Goal: Task Accomplishment & Management: Manage account settings

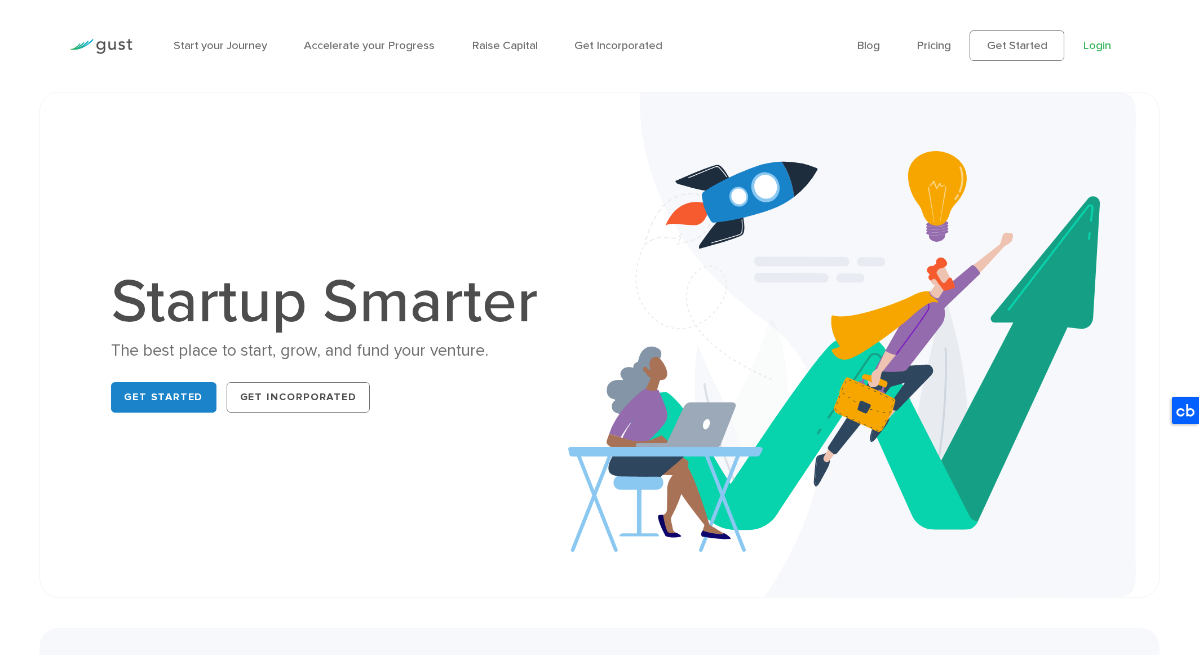
click at [1099, 44] on link "Login" at bounding box center [1097, 46] width 28 height 14
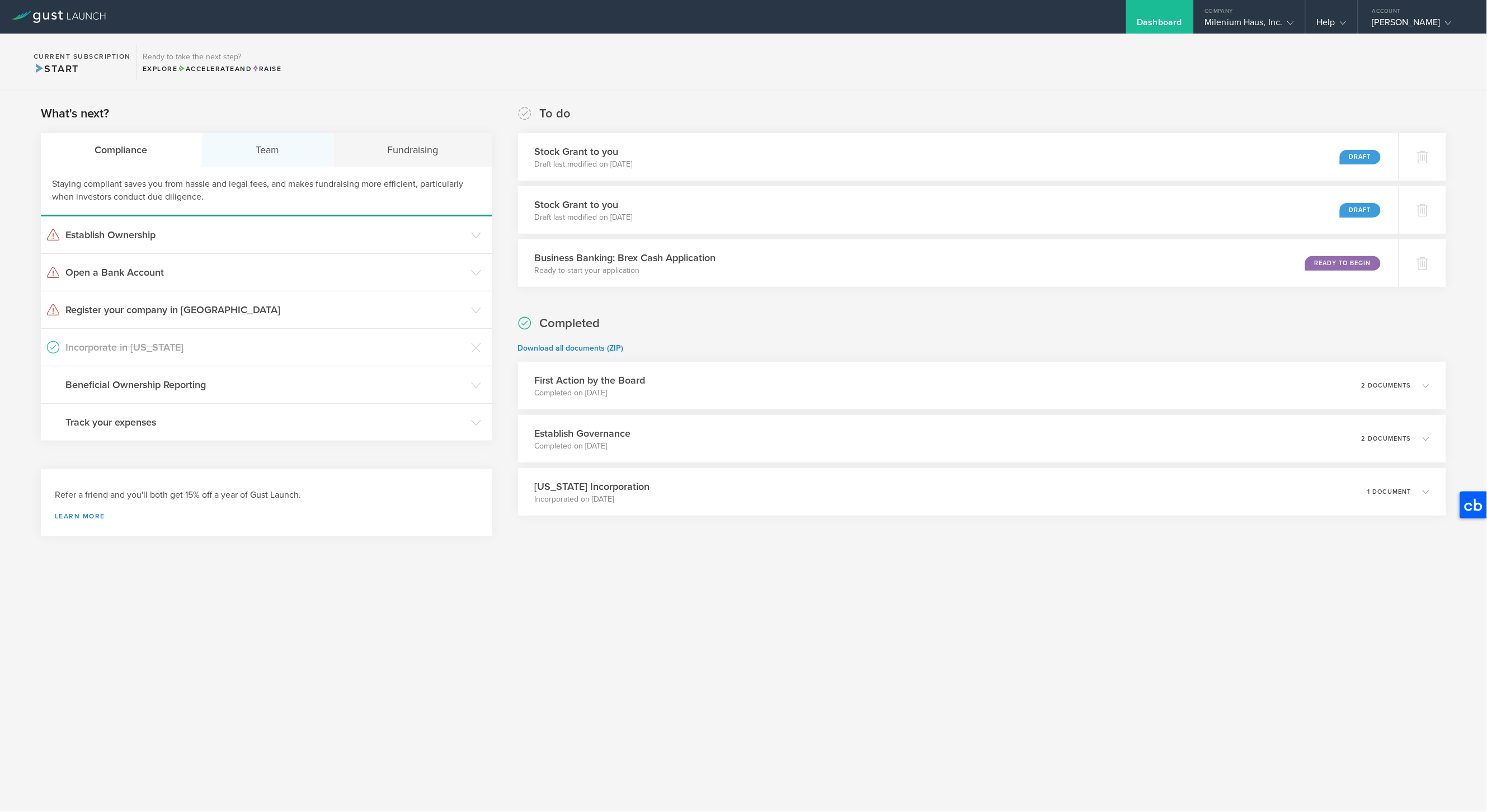
click at [265, 150] on div "Team" at bounding box center [268, 150] width 132 height 34
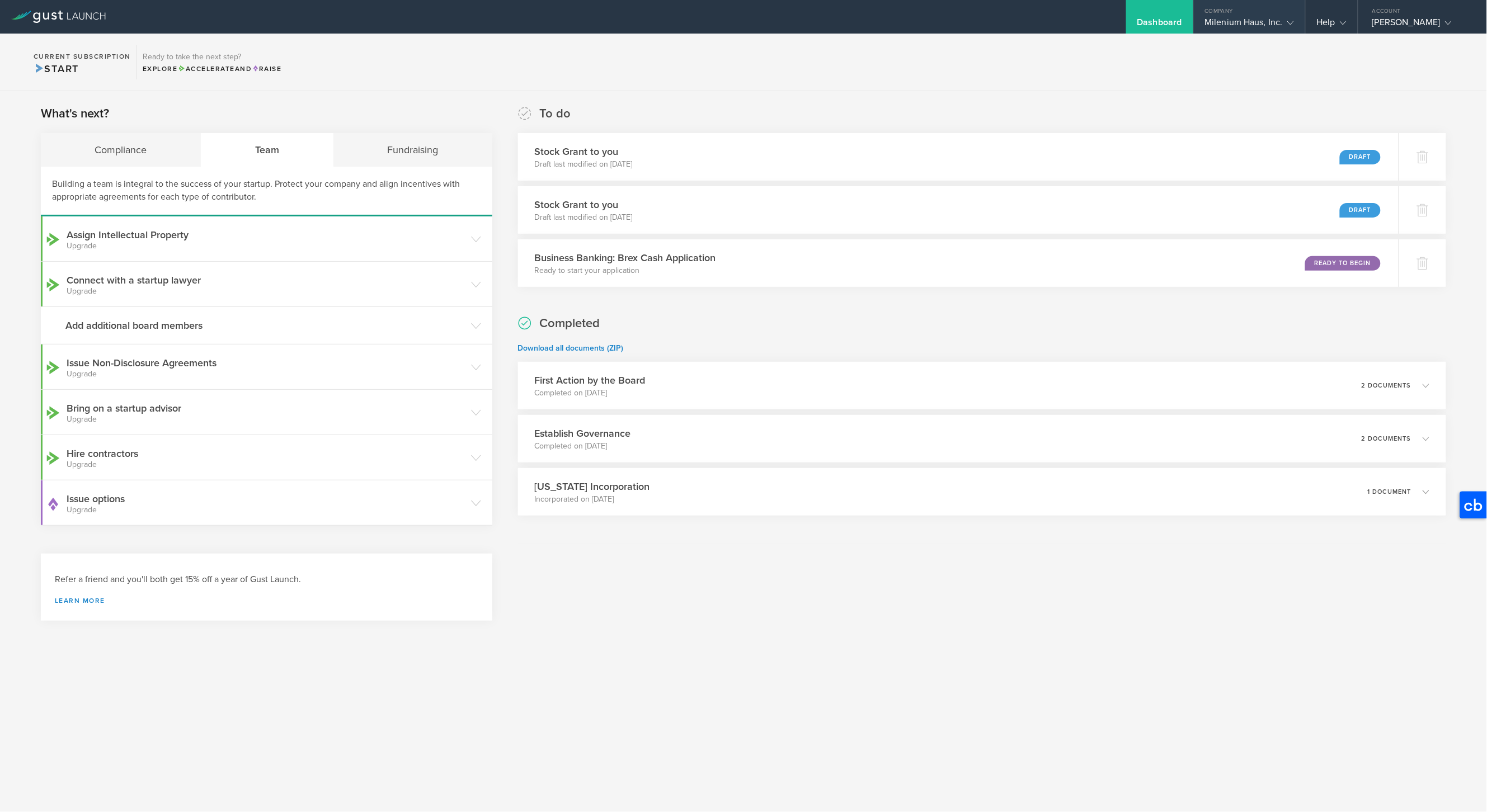
click at [1273, 23] on div "Milenium Haus, Inc." at bounding box center [1249, 25] width 89 height 17
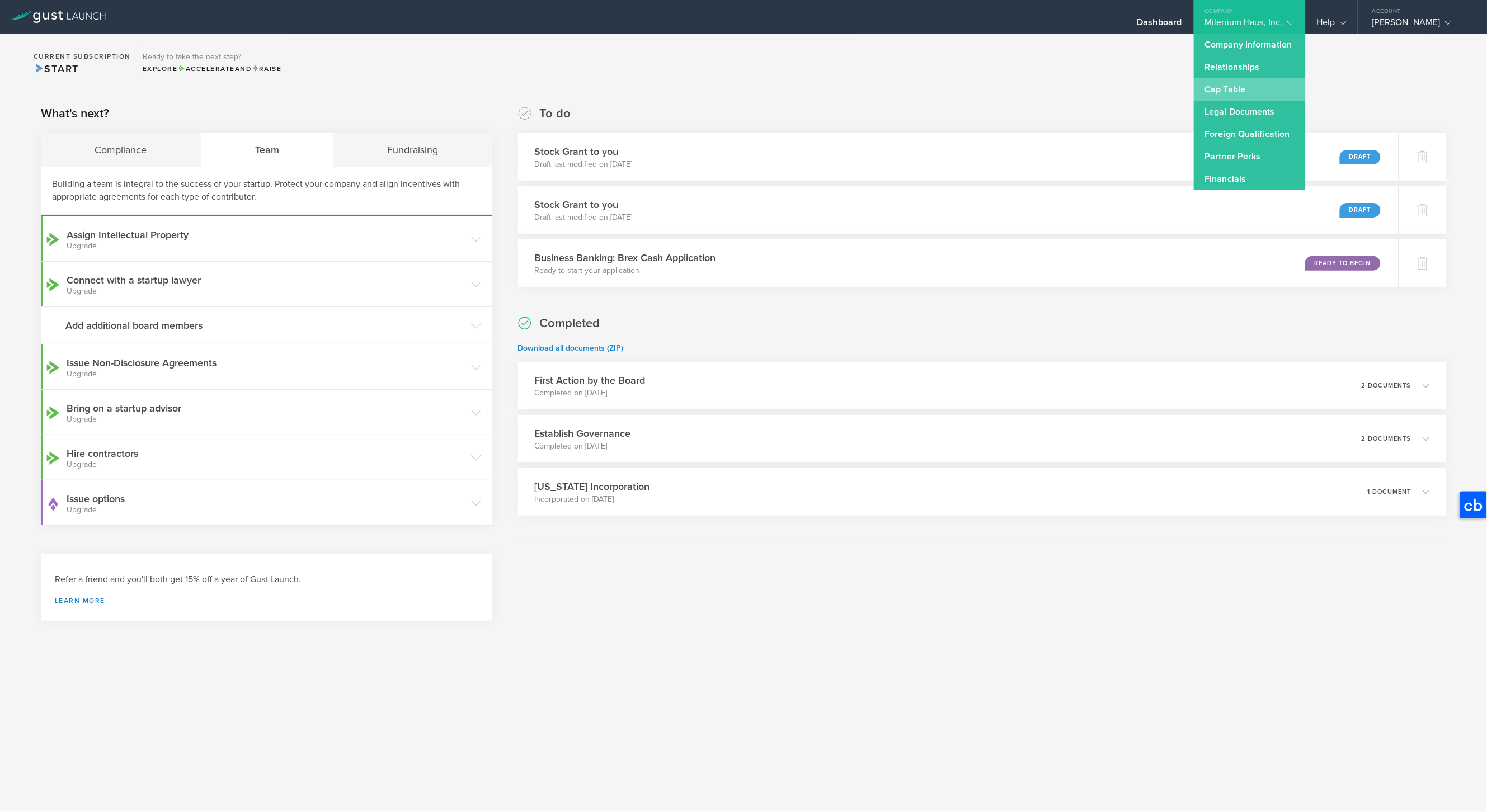
click at [1238, 90] on link "Cap Table" at bounding box center [1249, 89] width 112 height 23
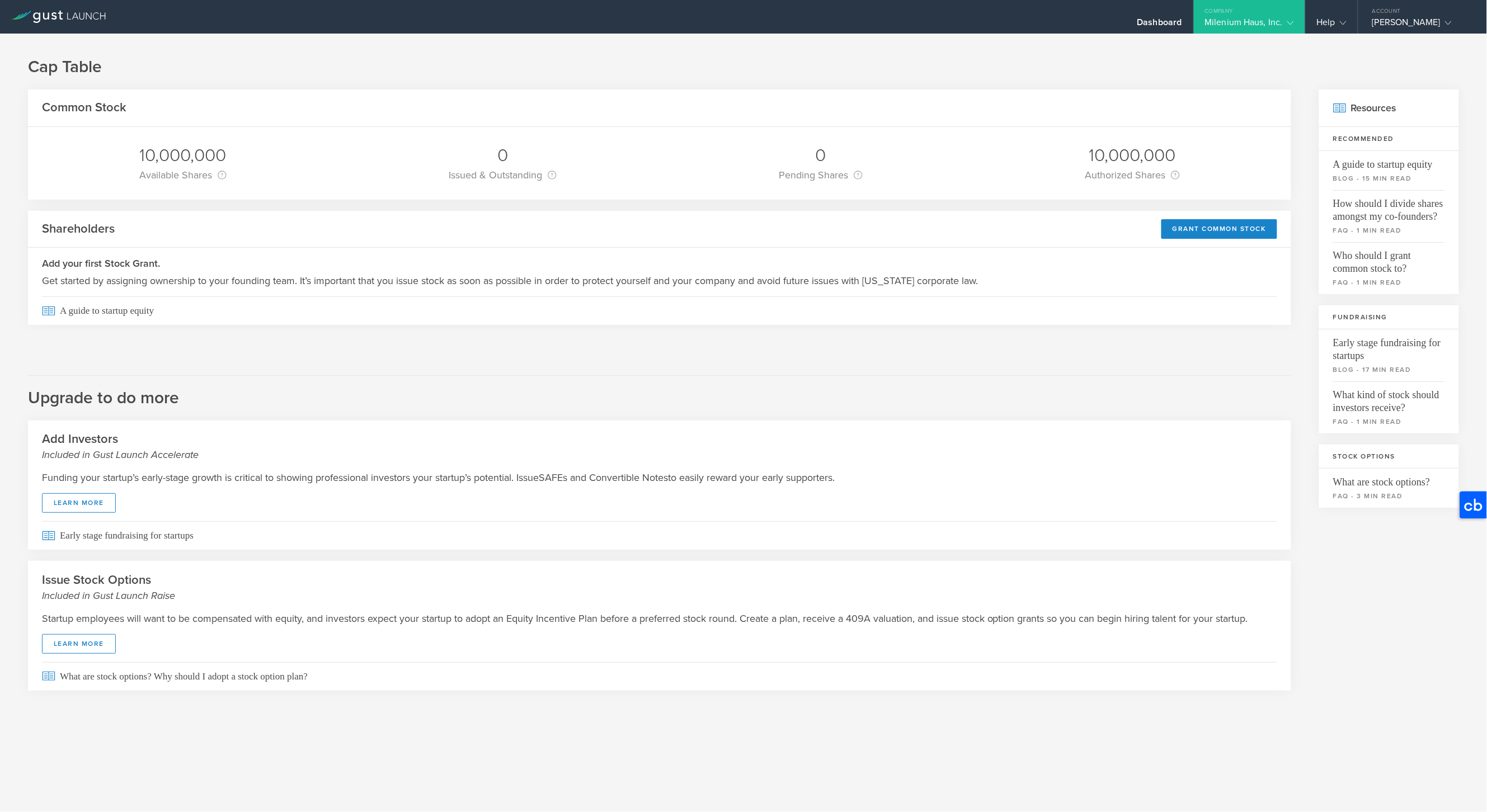
click at [1290, 23] on icon at bounding box center [1290, 23] width 7 height 7
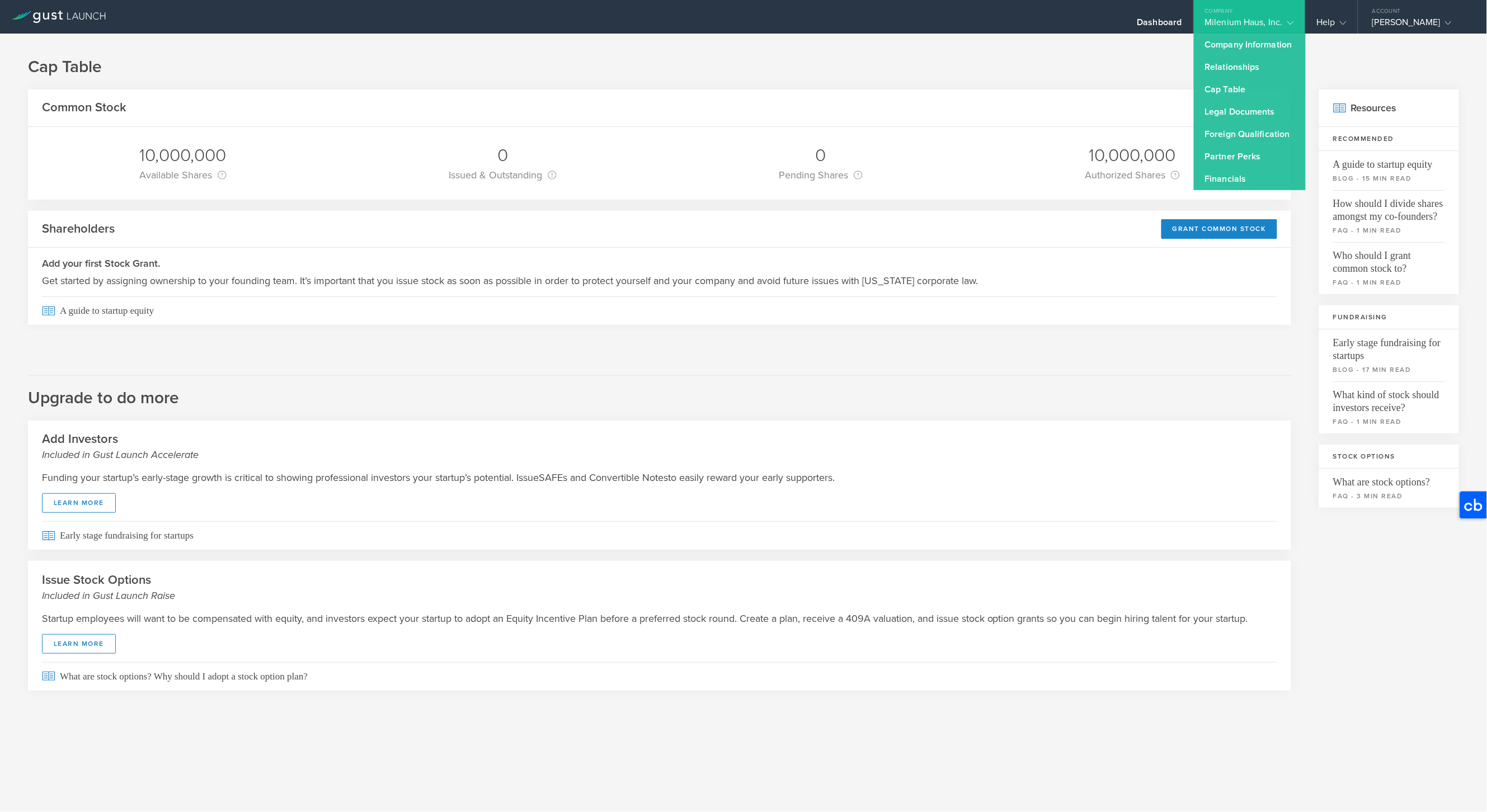
click at [866, 382] on h2 "Upgrade to do more" at bounding box center [659, 392] width 1263 height 34
